Goal: Information Seeking & Learning: Find specific fact

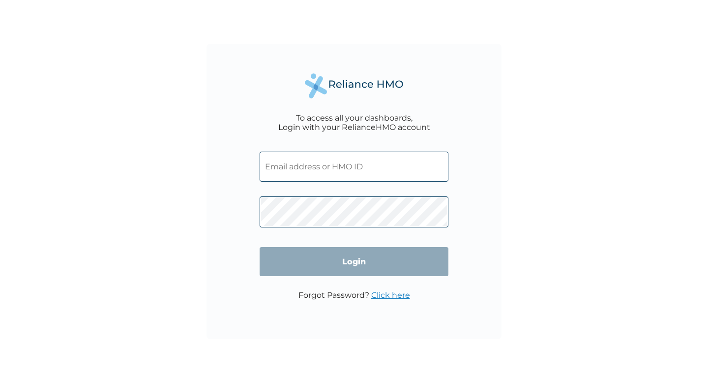
click at [335, 159] on input "text" at bounding box center [354, 166] width 189 height 30
paste input "CWP/10455/A"
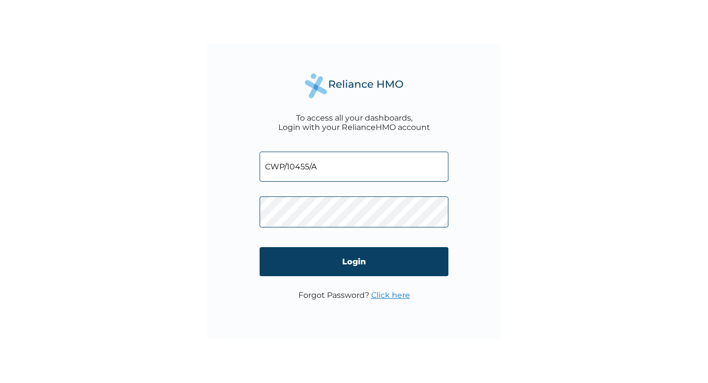
type input "CWP/10455/A"
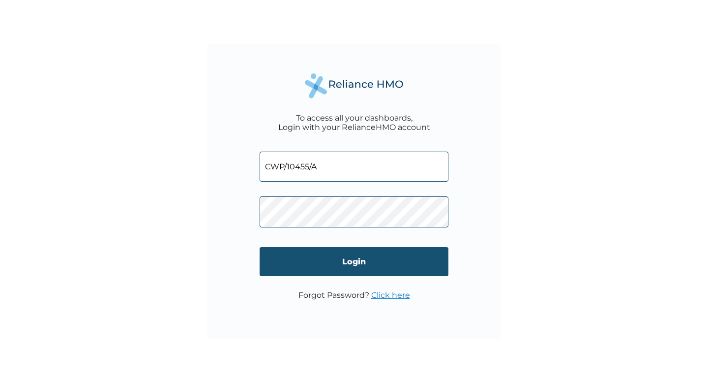
click at [305, 255] on input "Login" at bounding box center [354, 261] width 189 height 29
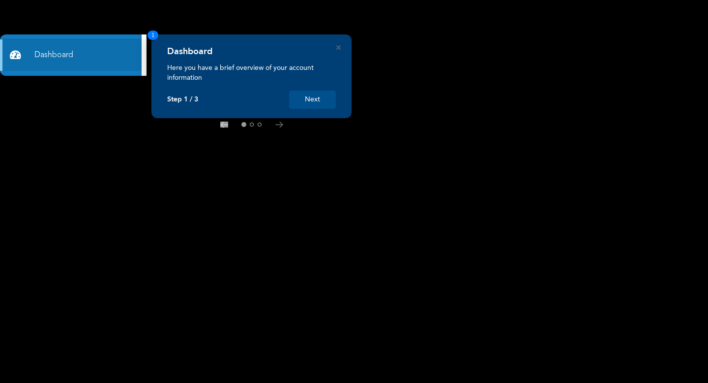
click at [316, 94] on button "Next" at bounding box center [312, 100] width 47 height 18
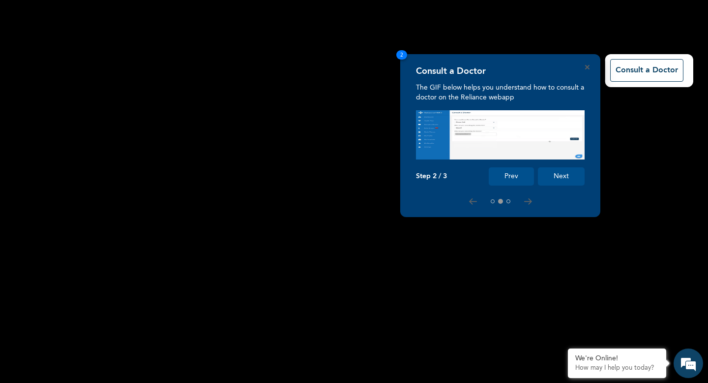
click at [567, 177] on button "Next" at bounding box center [561, 176] width 47 height 18
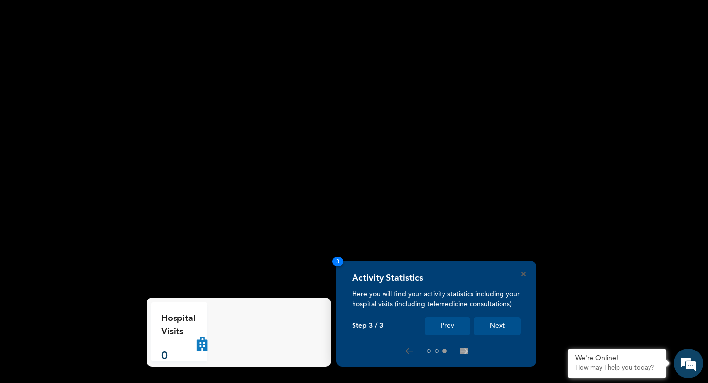
click at [499, 329] on button "Next" at bounding box center [497, 326] width 47 height 18
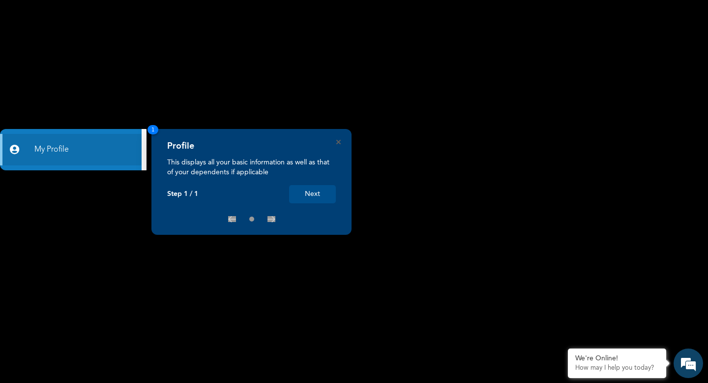
click at [322, 194] on button "Next" at bounding box center [312, 194] width 47 height 18
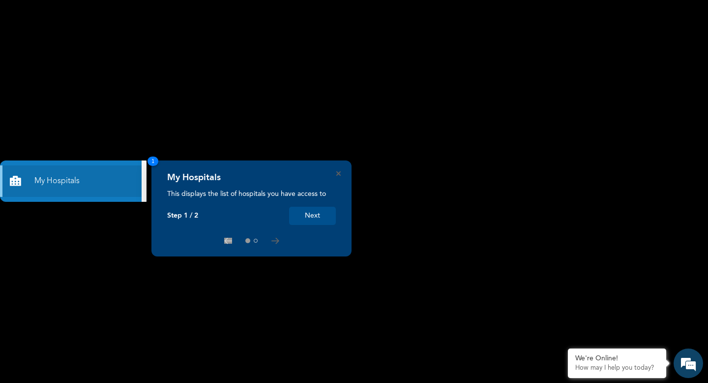
click at [308, 220] on button "Next" at bounding box center [312, 216] width 47 height 18
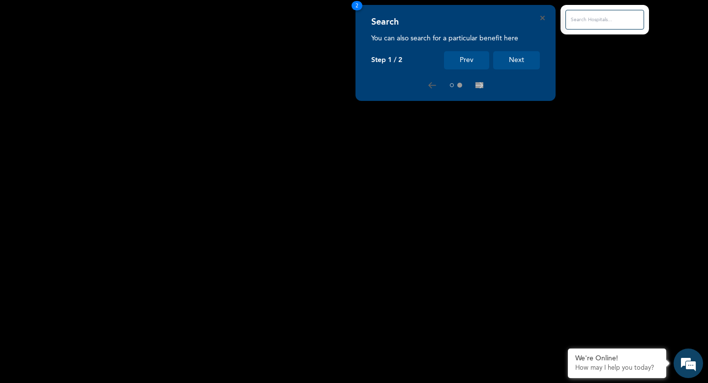
click at [518, 59] on button "Next" at bounding box center [516, 60] width 47 height 18
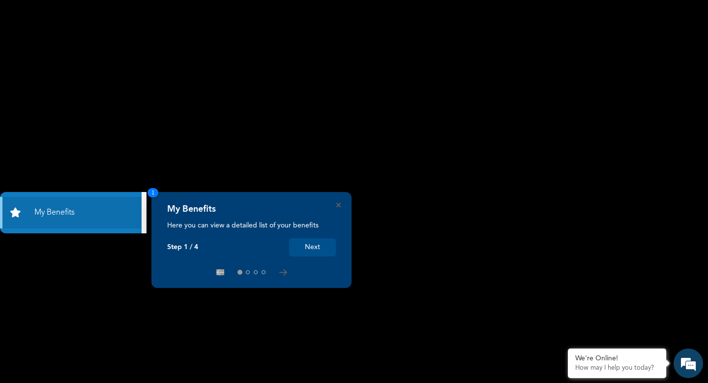
click at [316, 246] on button "Next" at bounding box center [312, 247] width 47 height 18
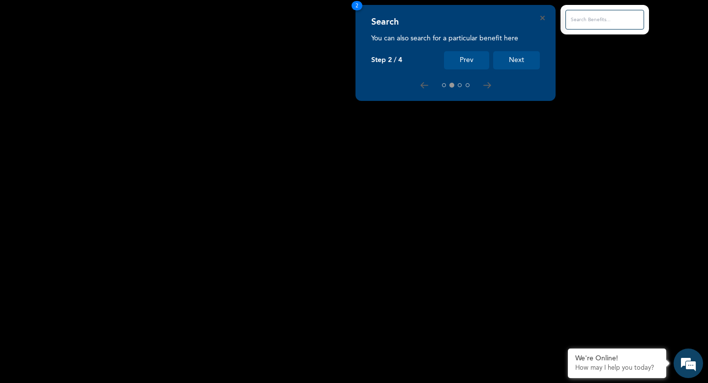
click at [514, 63] on button "Next" at bounding box center [516, 60] width 47 height 18
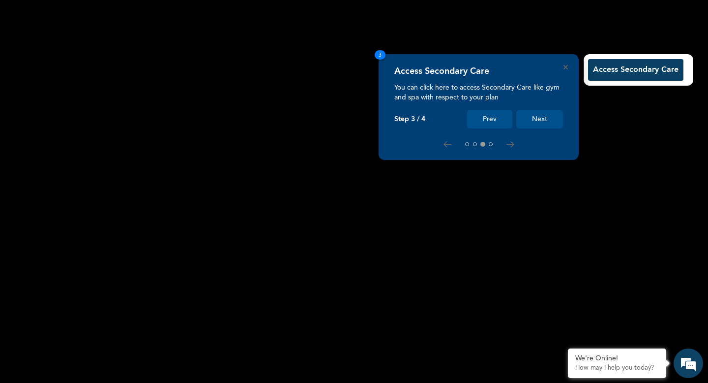
click at [545, 123] on button "Next" at bounding box center [539, 119] width 47 height 18
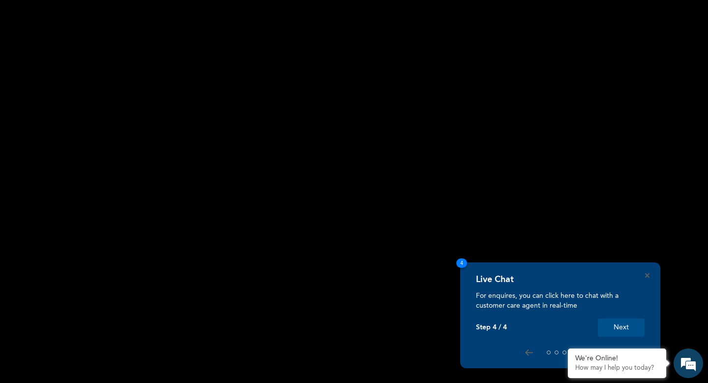
click at [626, 332] on button "Next" at bounding box center [621, 327] width 47 height 18
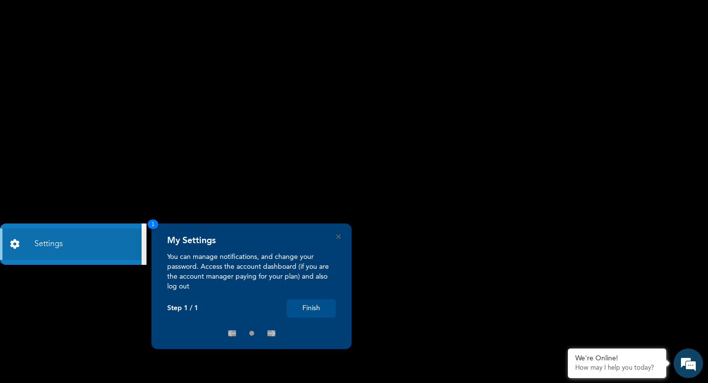
click at [306, 309] on button "Finish" at bounding box center [311, 308] width 49 height 18
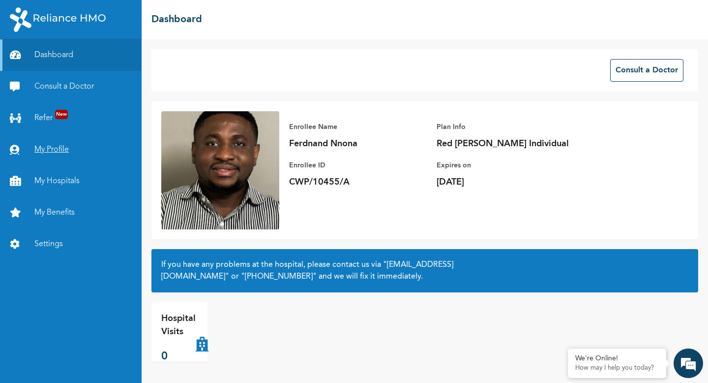
click at [55, 158] on link "My Profile" at bounding box center [71, 149] width 142 height 31
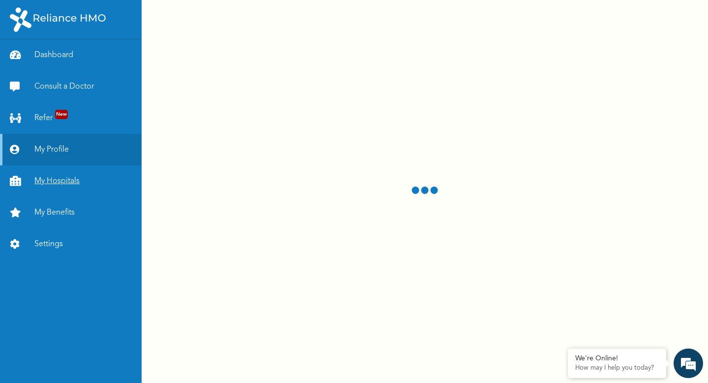
click at [63, 192] on link "My Hospitals" at bounding box center [71, 180] width 142 height 31
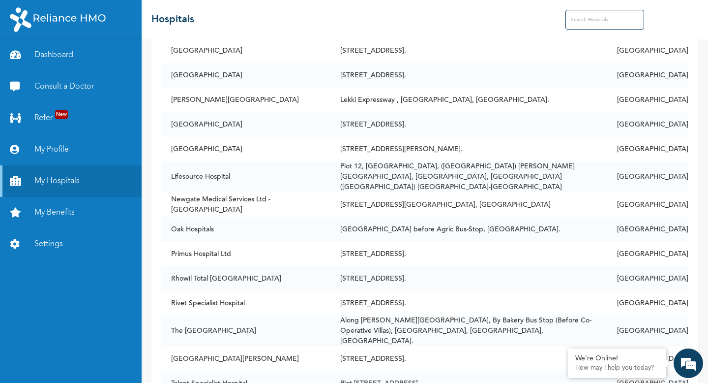
scroll to position [327, 0]
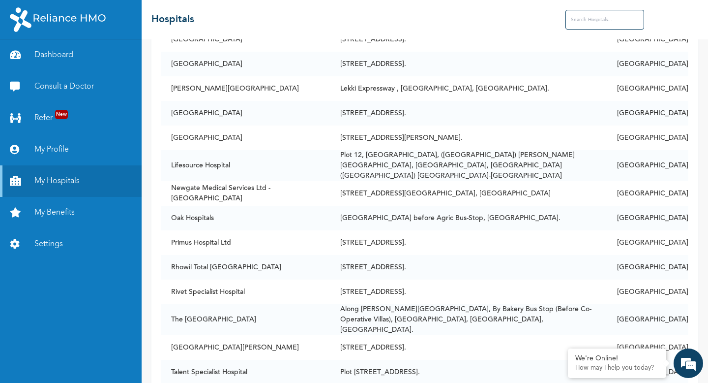
click at [582, 19] on input "text" at bounding box center [605, 20] width 79 height 20
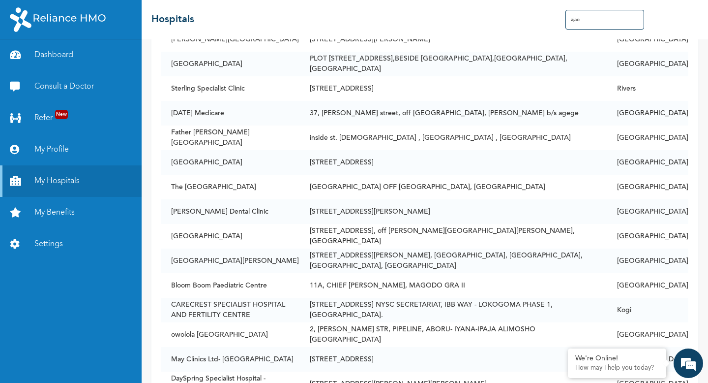
scroll to position [0, 0]
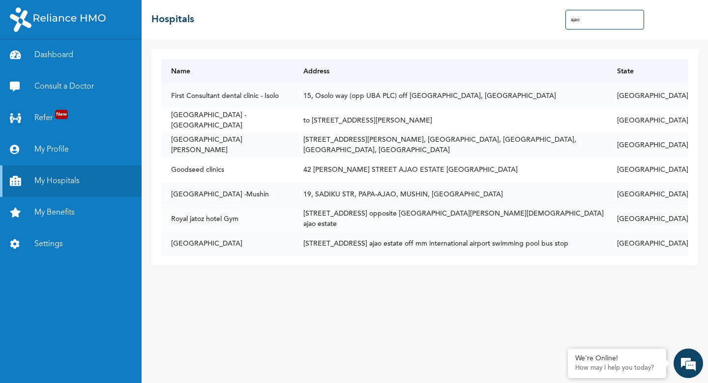
type input "ajao"
click at [512, 218] on td "[STREET_ADDRESS] opposite [GEOGRAPHIC_DATA][PERSON_NAME][DEMOGRAPHIC_DATA] ajao…" at bounding box center [451, 219] width 314 height 25
drag, startPoint x: 245, startPoint y: 223, endPoint x: 170, endPoint y: 221, distance: 75.3
click at [170, 221] on td "Royal jatoz hotel Gym" at bounding box center [227, 219] width 132 height 25
copy td "Royal jatoz hotel Gym"
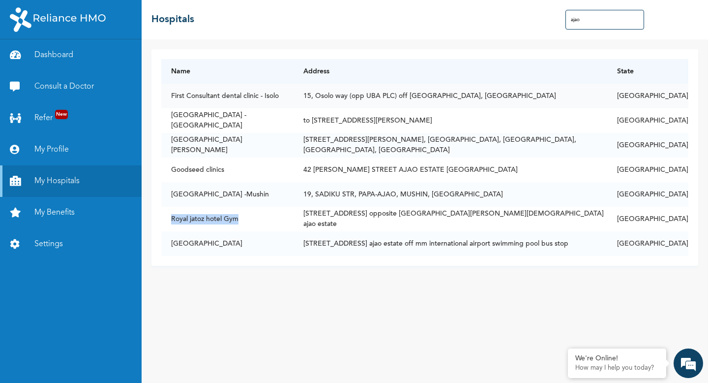
copy td "Royal jatoz hotel Gym"
